Goal: Task Accomplishment & Management: Use online tool/utility

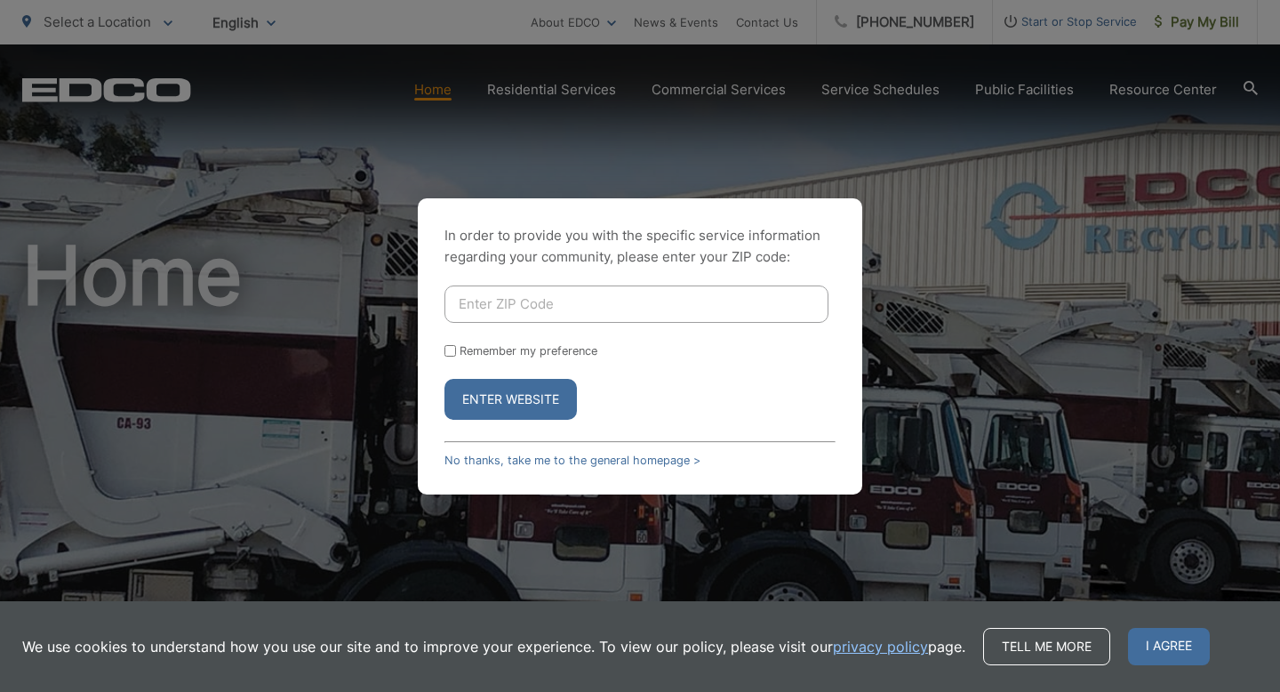
click at [469, 306] on input "Enter ZIP Code" at bounding box center [636, 303] width 384 height 37
type input "92078"
click at [527, 396] on button "Enter Website" at bounding box center [510, 399] width 132 height 41
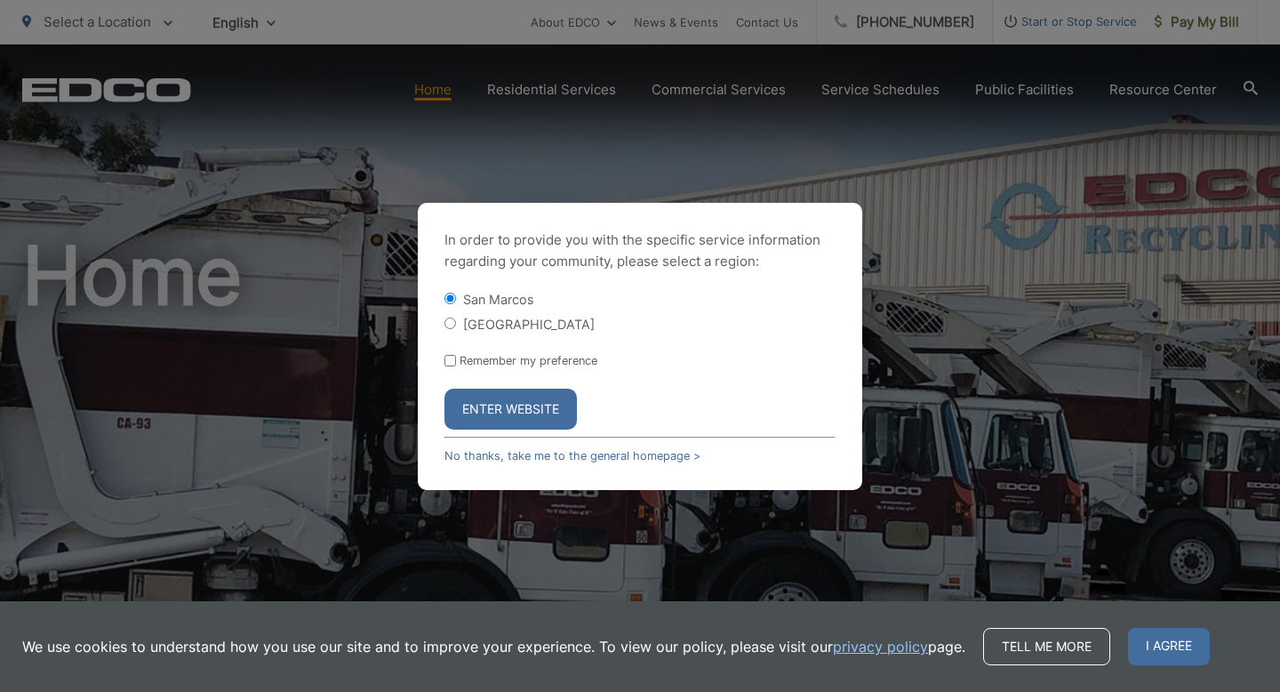
click at [520, 417] on button "Enter Website" at bounding box center [510, 408] width 132 height 41
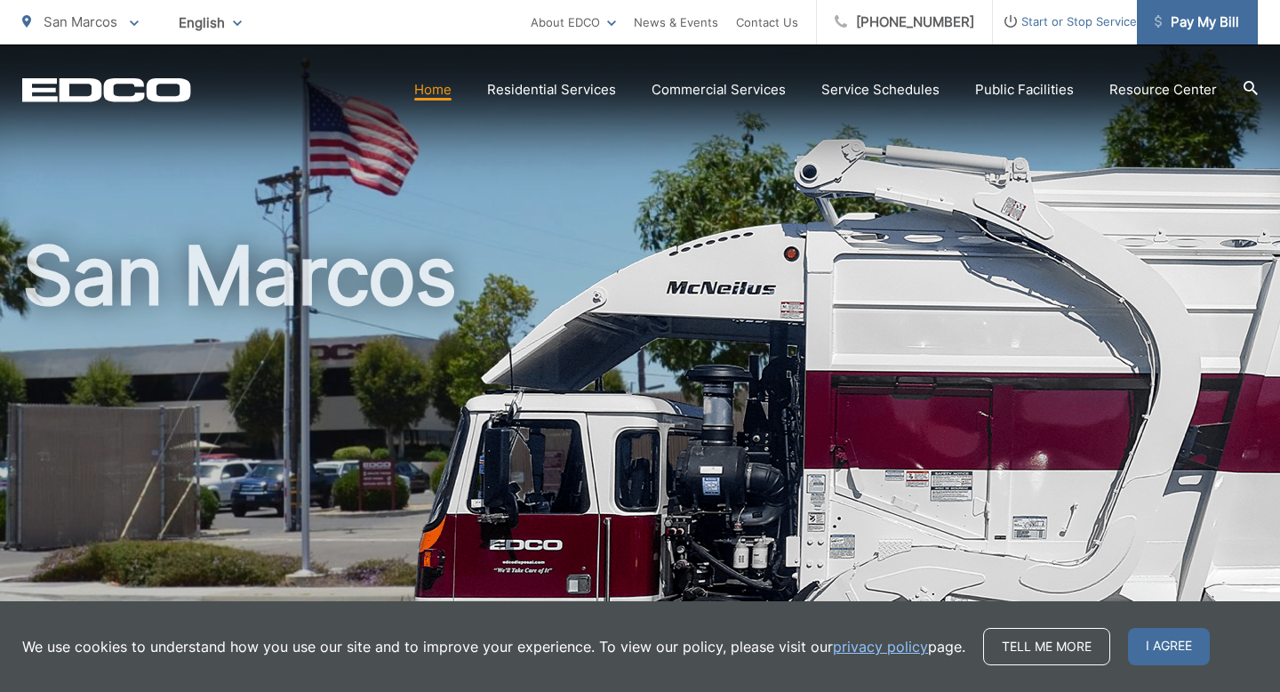
click at [1221, 28] on span "Pay My Bill" at bounding box center [1197, 22] width 84 height 21
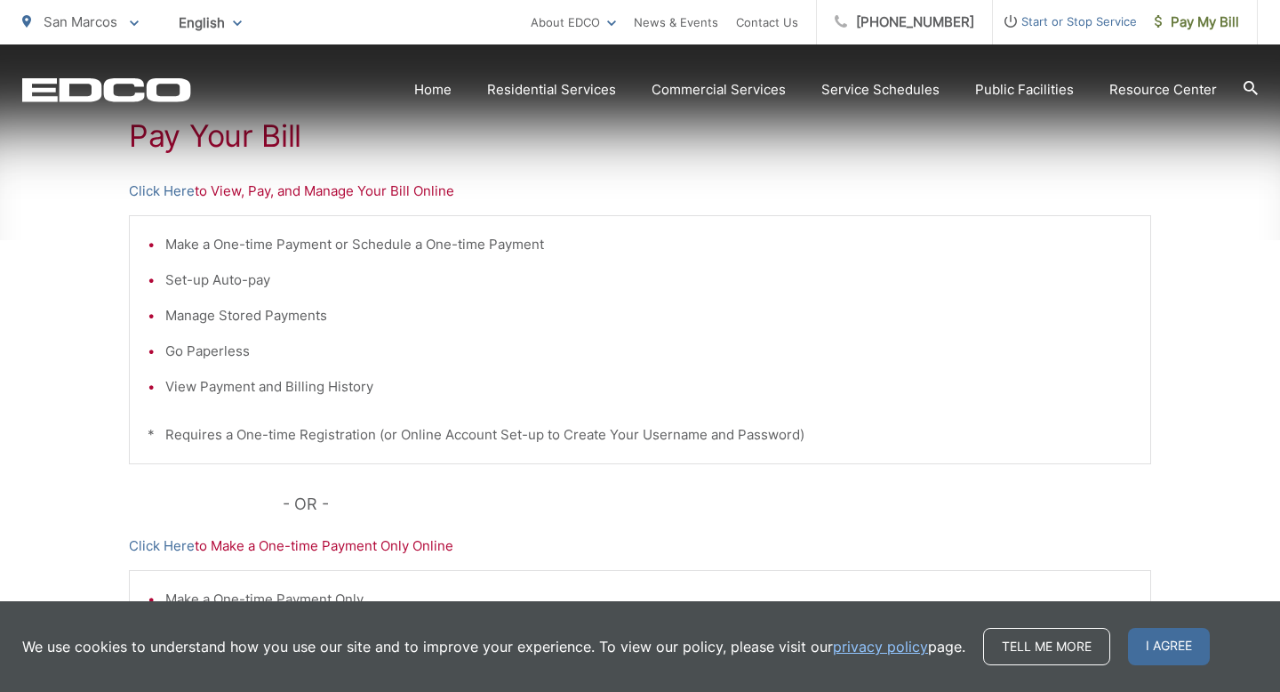
scroll to position [349, 0]
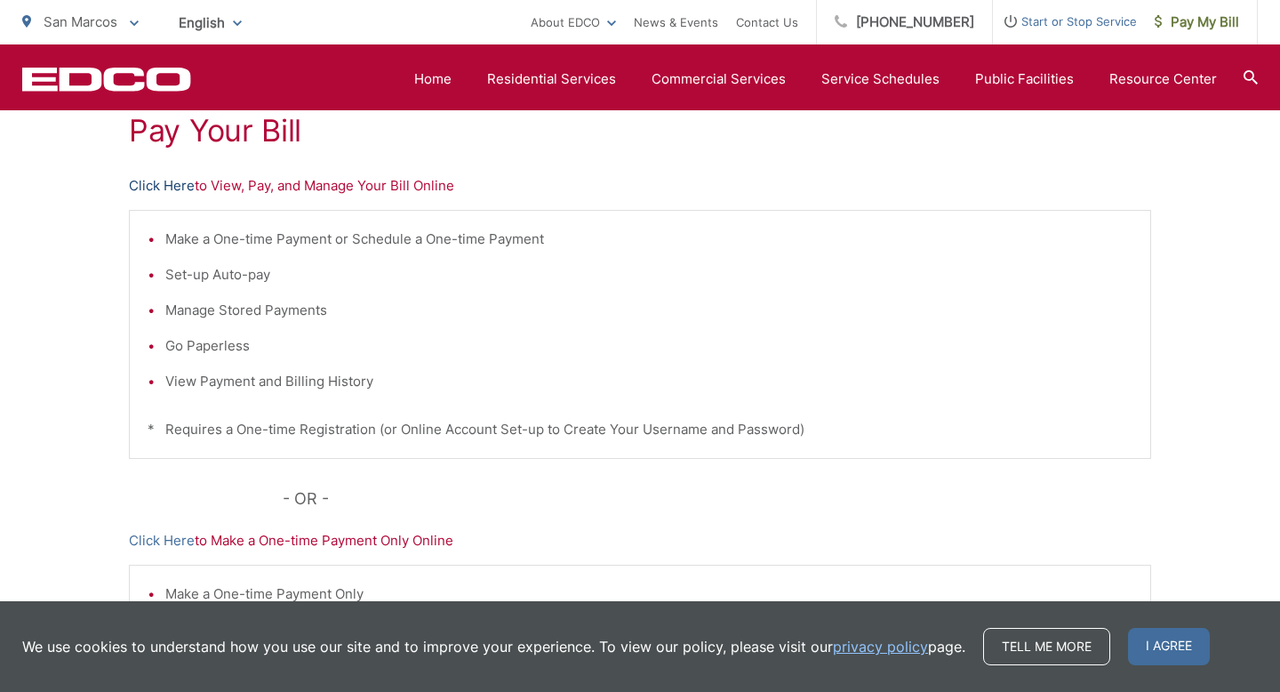
click at [165, 189] on link "Click Here" at bounding box center [162, 185] width 66 height 21
